Goal: Navigation & Orientation: Find specific page/section

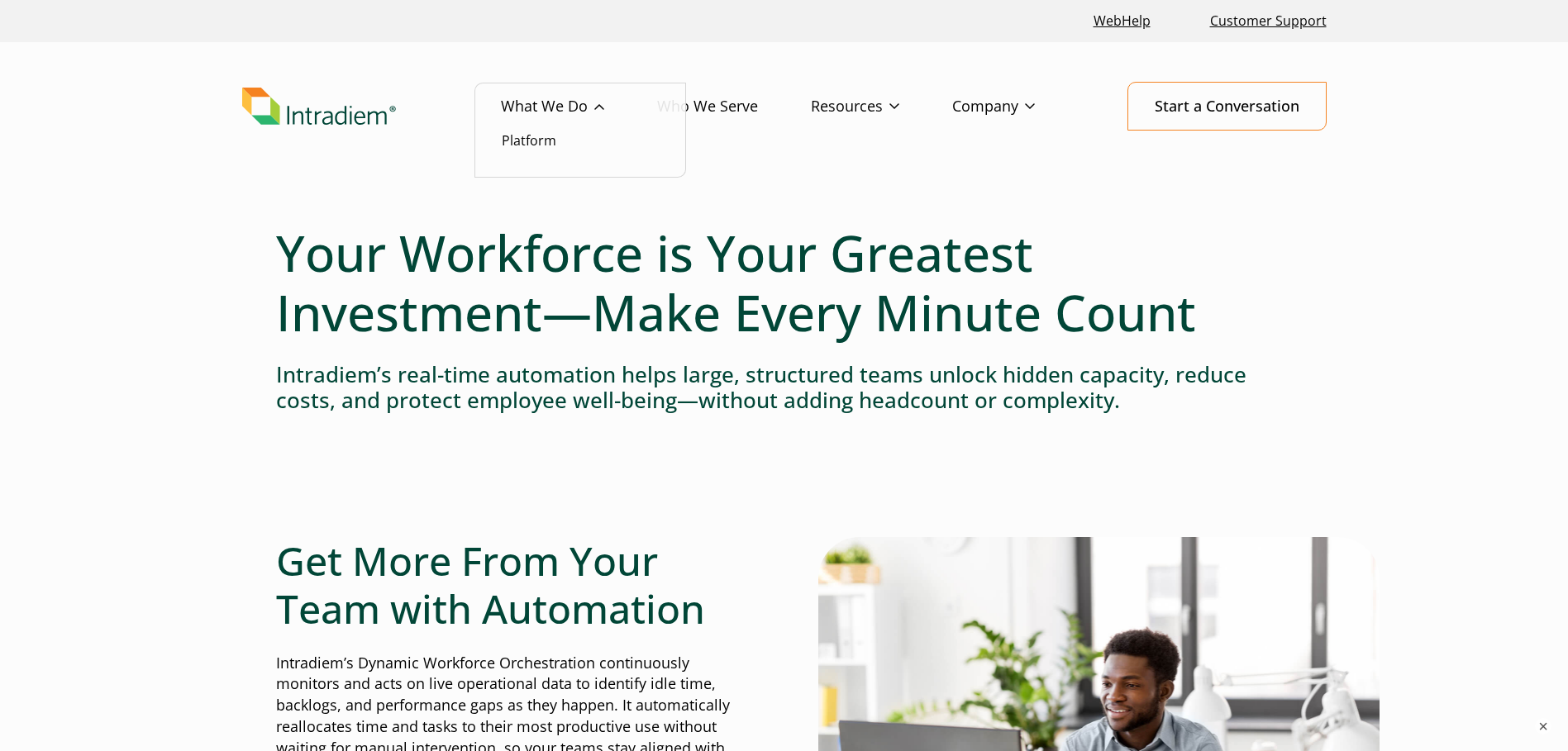
click at [574, 97] on link "What We Do" at bounding box center [579, 107] width 157 height 48
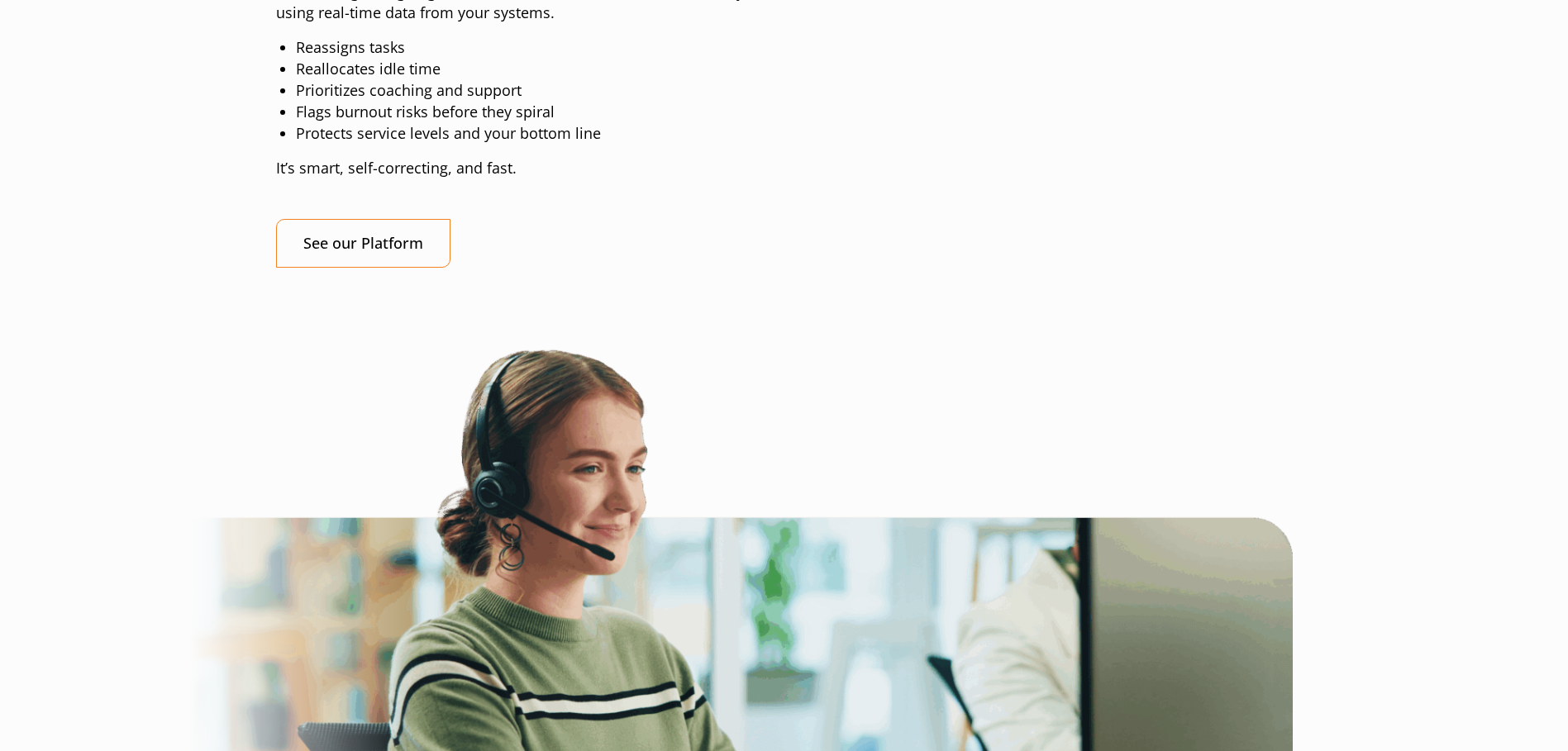
scroll to position [1818, 0]
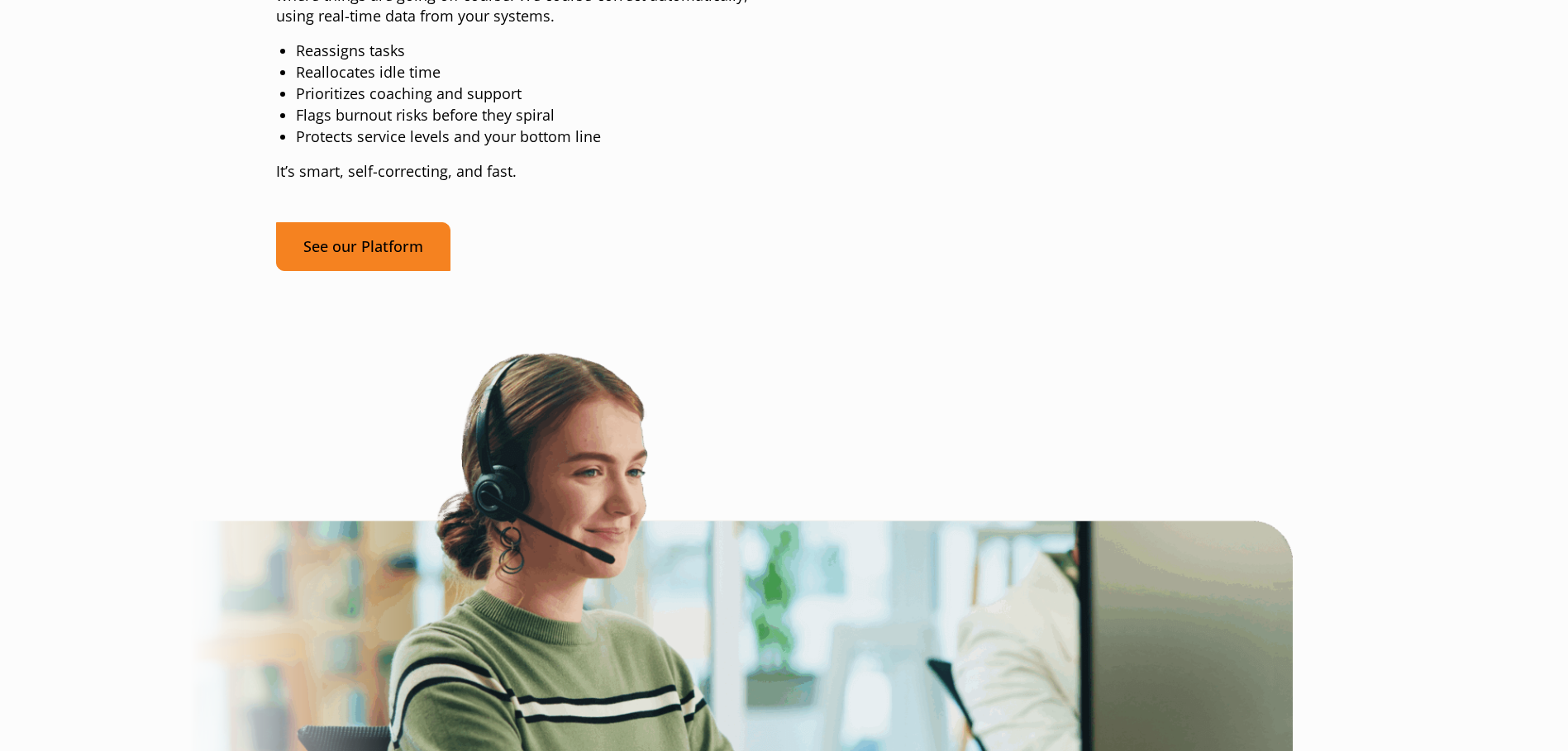
click at [382, 271] on link "See our Platform" at bounding box center [363, 246] width 175 height 49
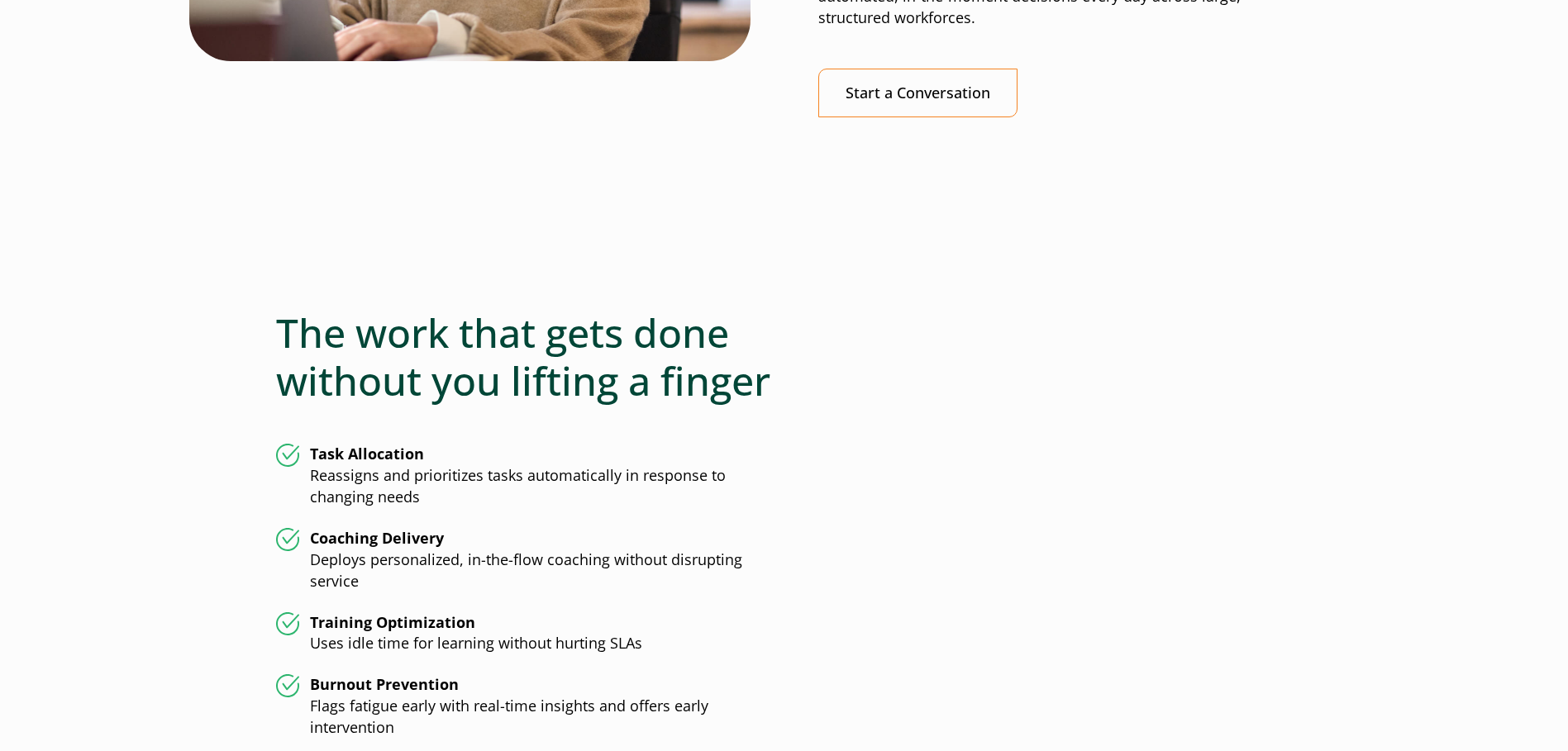
scroll to position [3884, 0]
